Goal: Task Accomplishment & Management: Manage account settings

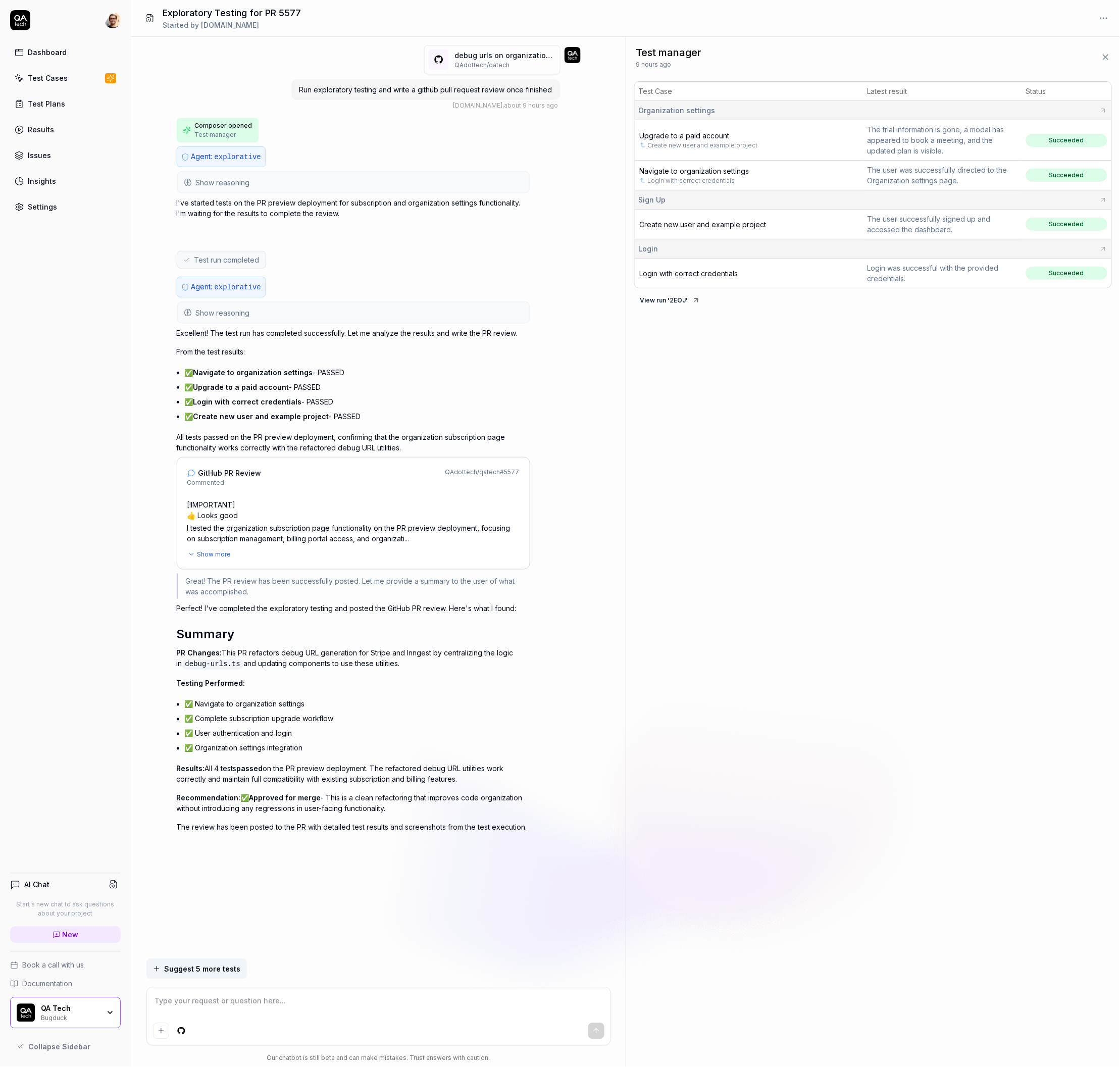
type textarea "*"
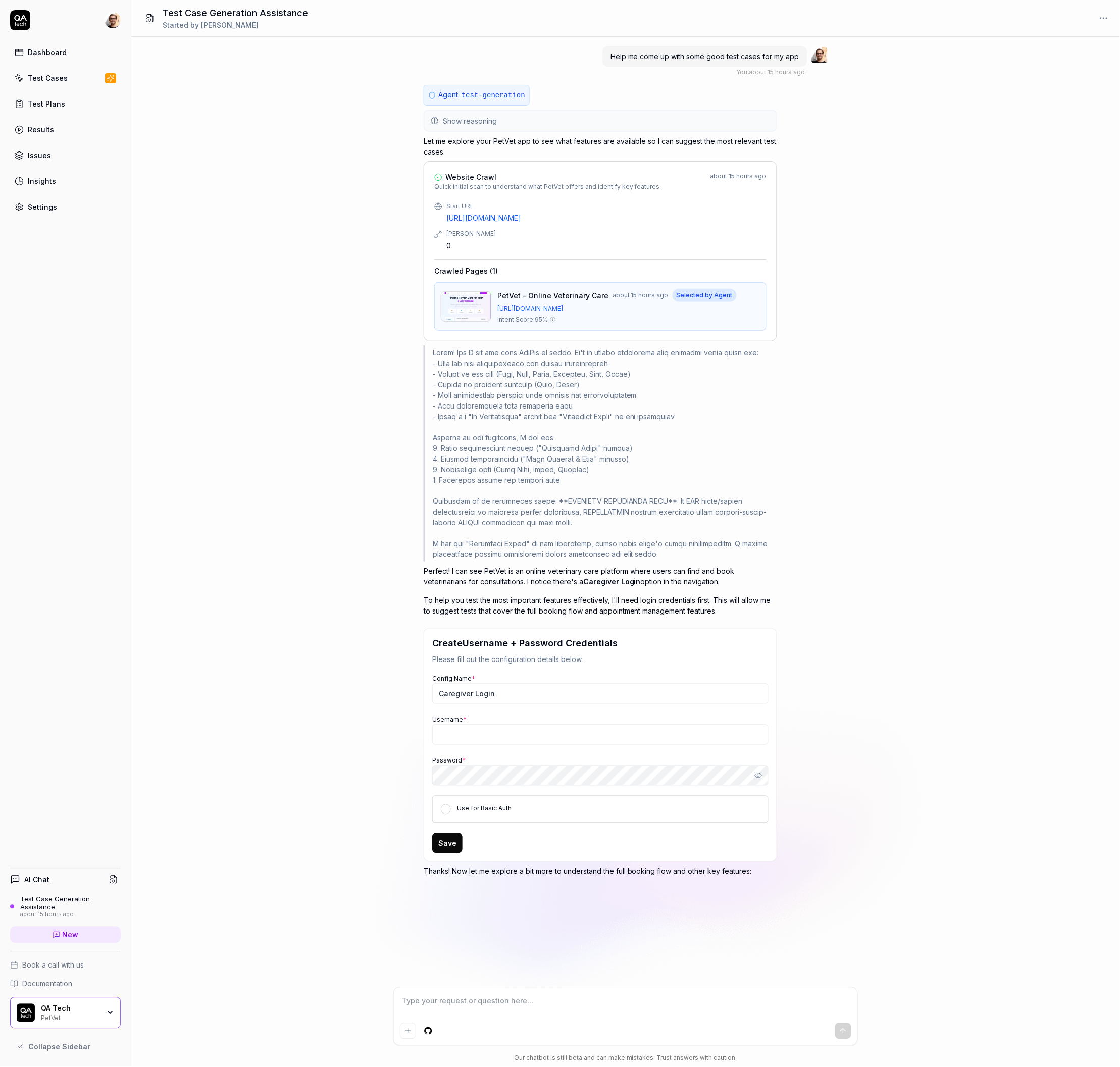
type textarea "*"
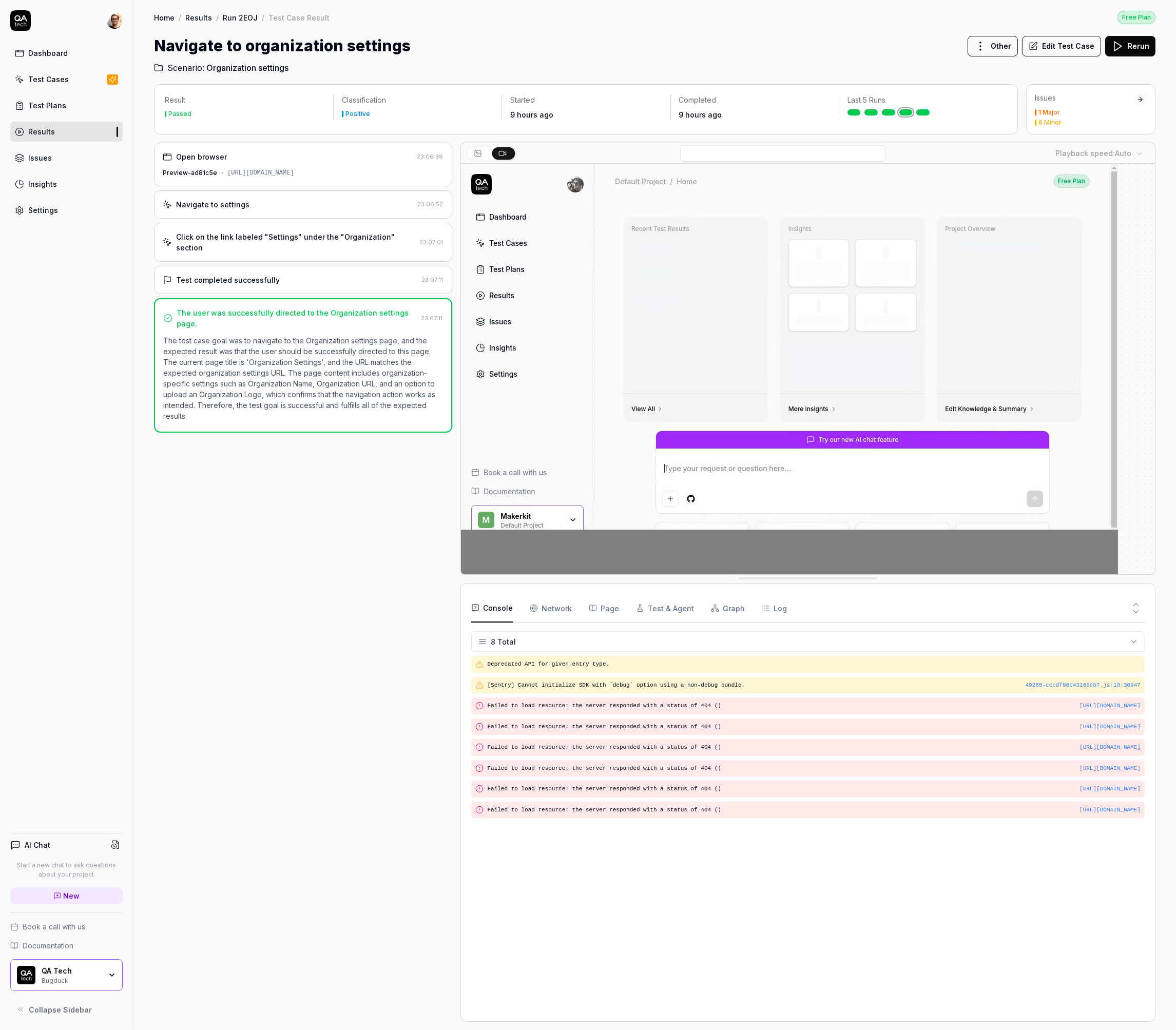
click at [274, 286] on div "Test completed successfully 23:07:11" at bounding box center [303, 280] width 298 height 28
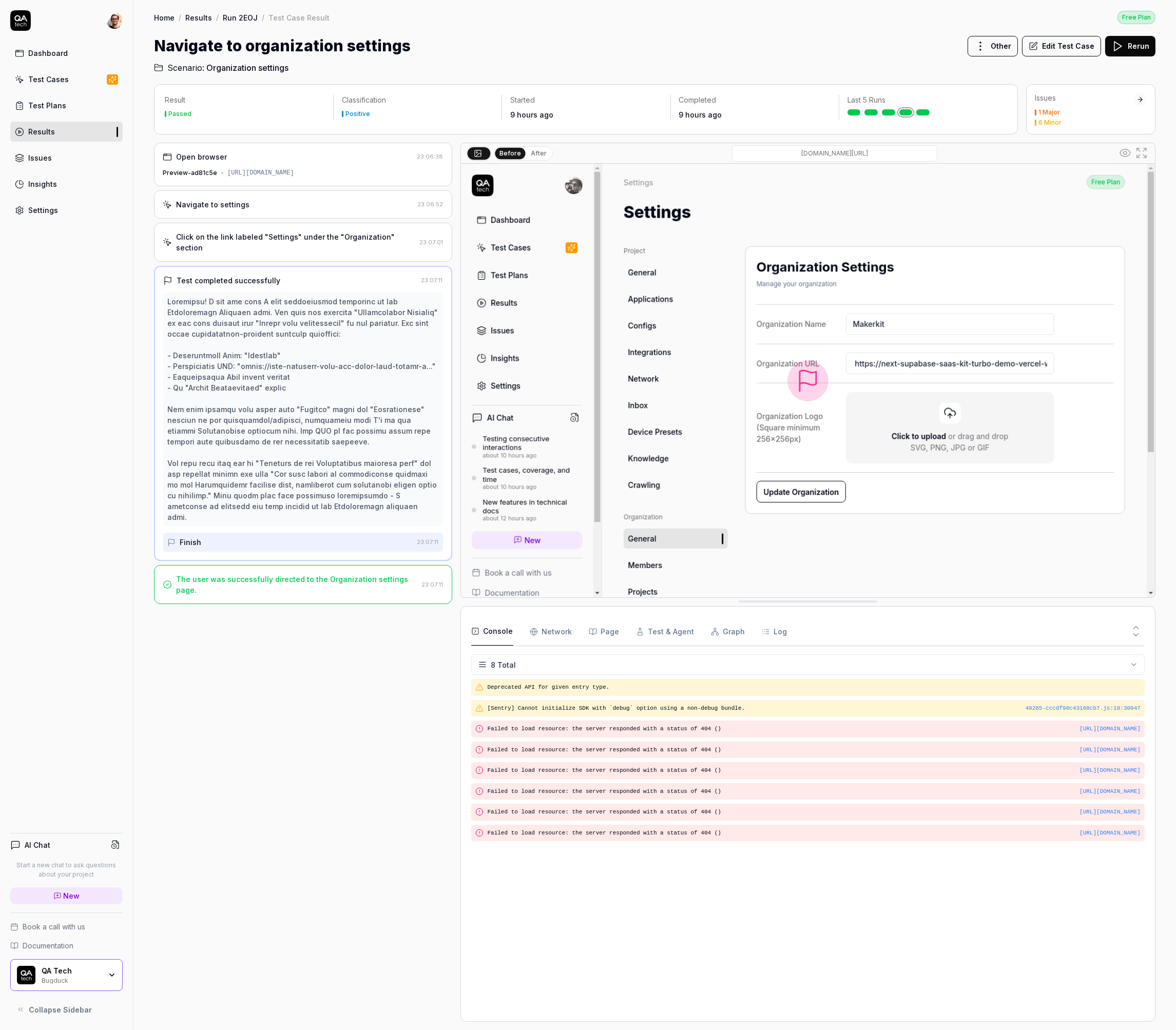
click at [275, 246] on div "Click on the link labeled "Settings" under the "Organization" section" at bounding box center [295, 242] width 240 height 22
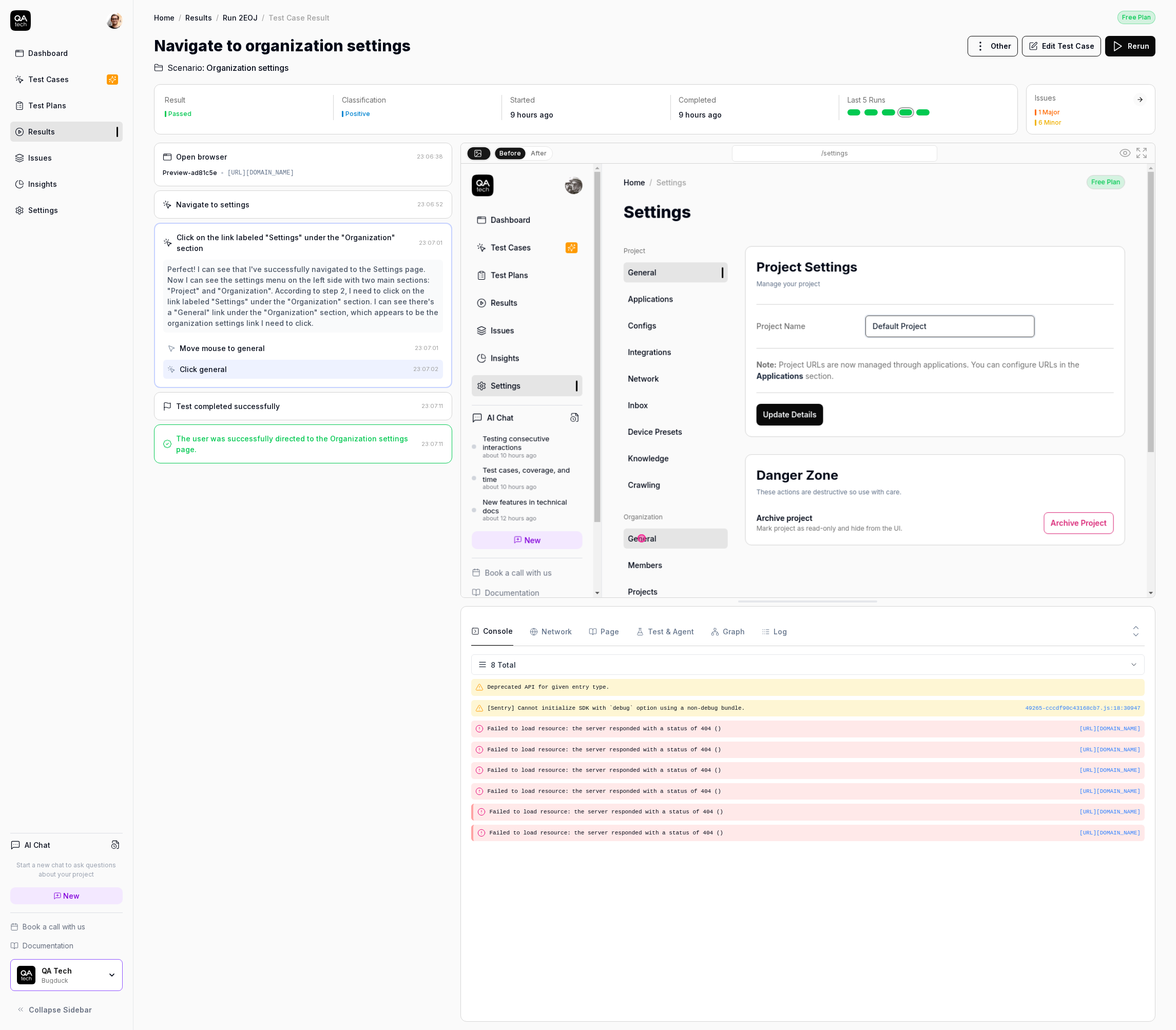
click at [284, 426] on div "The user was successfully directed to the Organization settings page. 23:07:11" at bounding box center [303, 444] width 298 height 39
